Goal: Find specific page/section

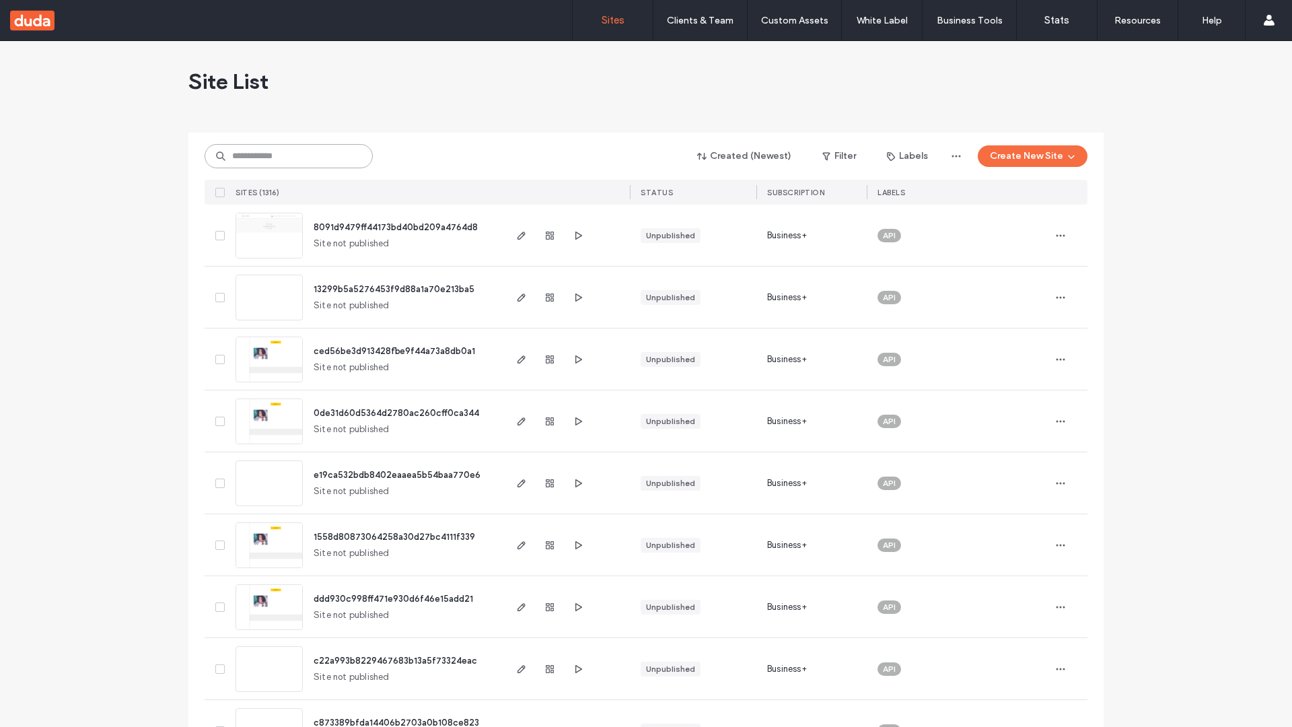
click at [289, 156] on input at bounding box center [289, 156] width 168 height 24
type input "**********"
click at [398, 227] on span "8091d9479ff44173bd40bd209a4764d8" at bounding box center [396, 227] width 164 height 10
